Goal: Task Accomplishment & Management: Use online tool/utility

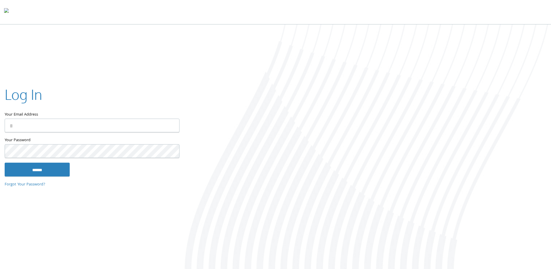
click at [89, 121] on input "Your Email Address" at bounding box center [92, 126] width 175 height 14
type input "**********"
click at [5, 162] on input "******" at bounding box center [37, 169] width 65 height 14
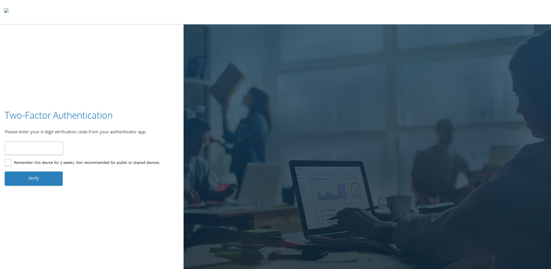
type input "******"
